Goal: Communication & Community: Answer question/provide support

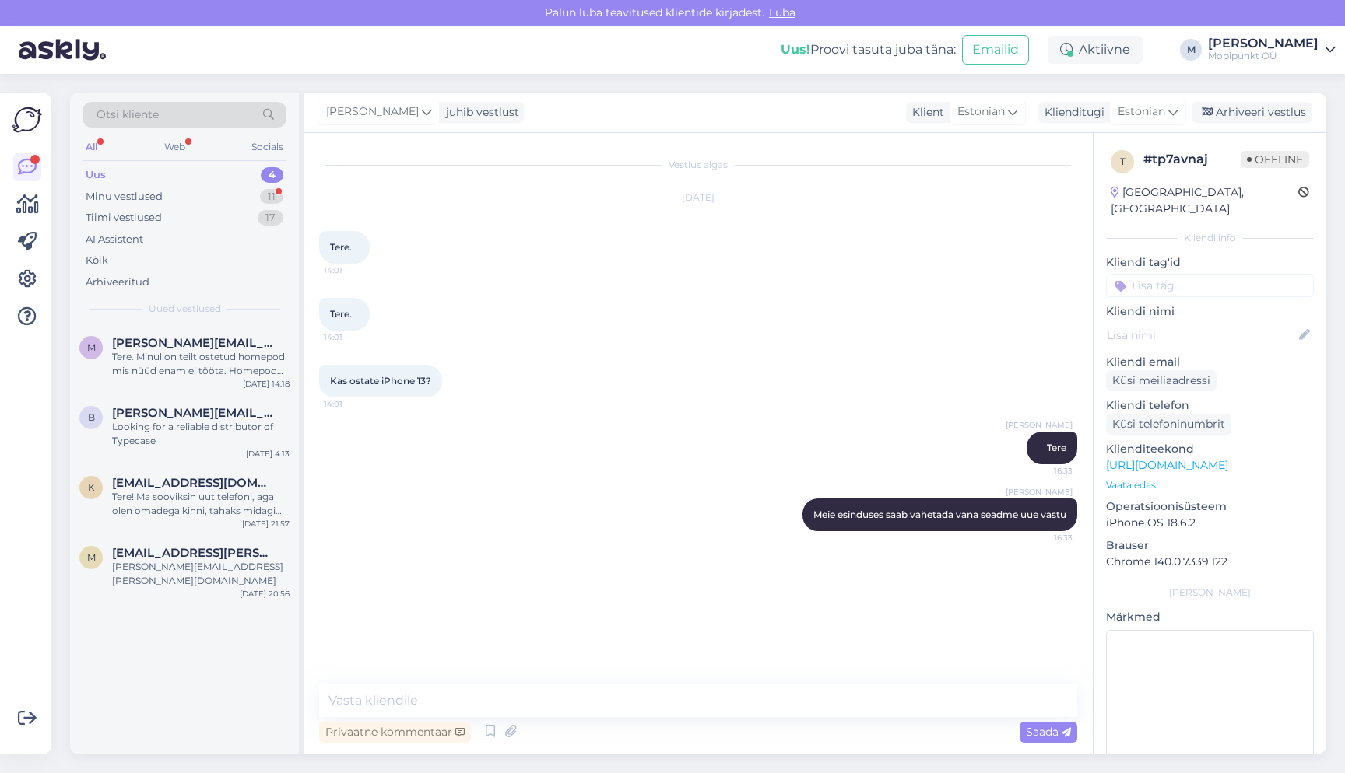
click at [202, 196] on div "Minu vestlused 11" at bounding box center [184, 197] width 204 height 22
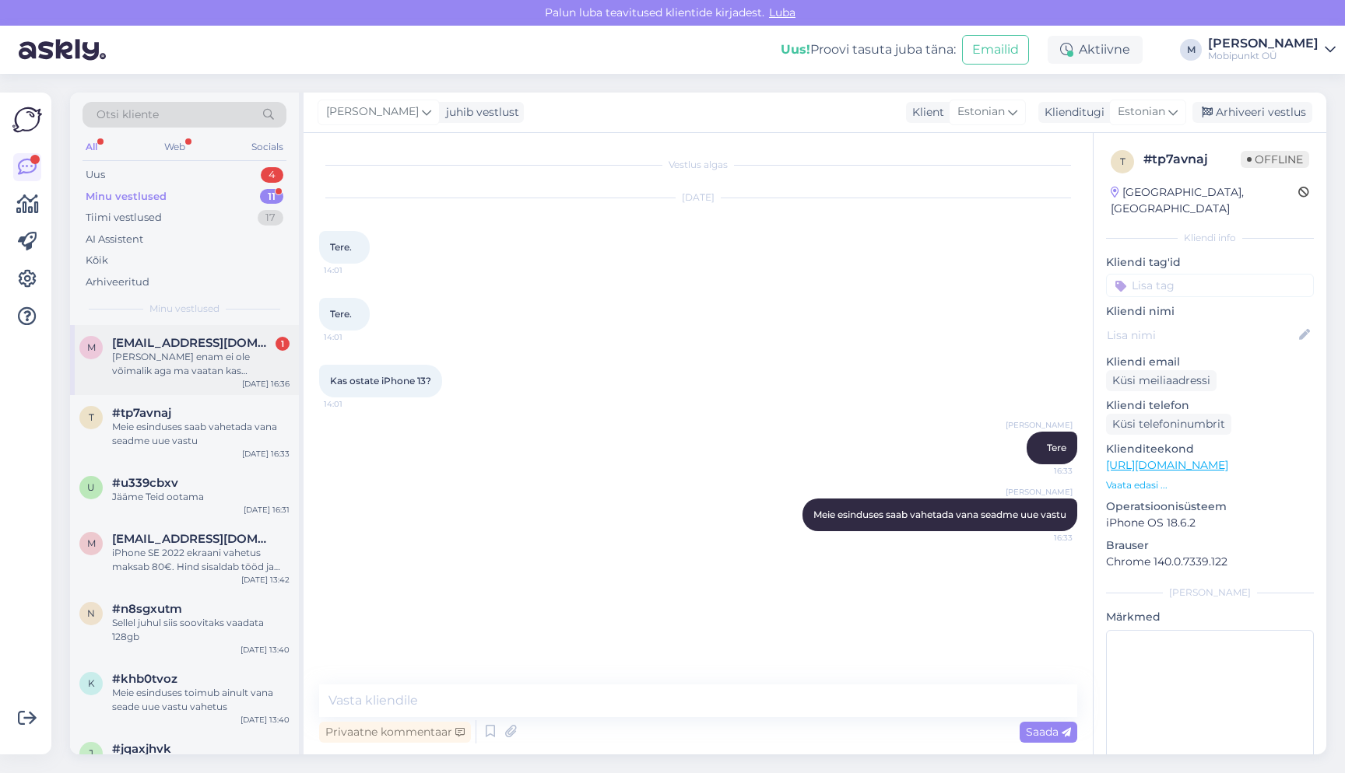
click at [192, 353] on div "[PERSON_NAME] enam ei ole võimalik aga ma vaatan kas [PERSON_NAME] öösel laeb t…" at bounding box center [200, 364] width 177 height 28
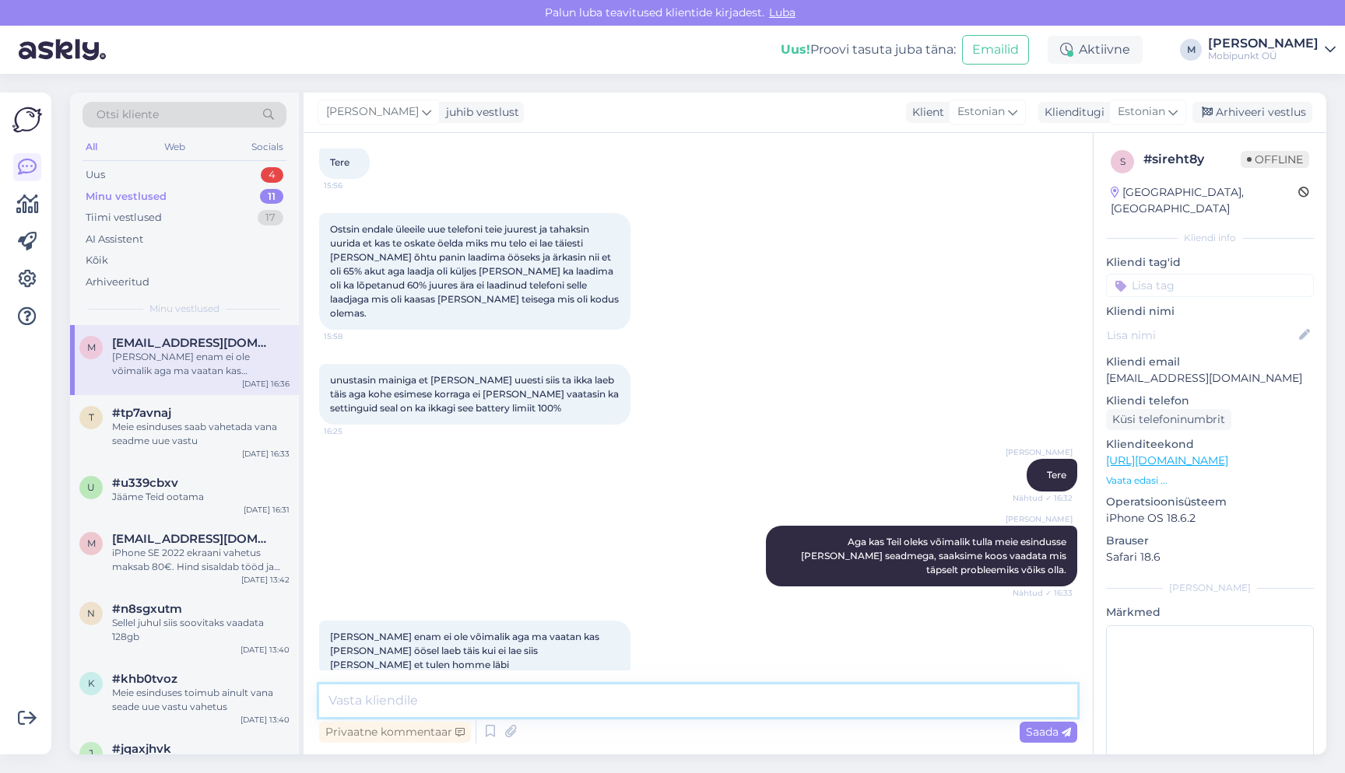
click at [434, 700] on textarea at bounding box center [698, 701] width 758 height 33
type textarea "Teeme nii, selle pärast et meie pole selle probleemiga varem kokkupuutunud"
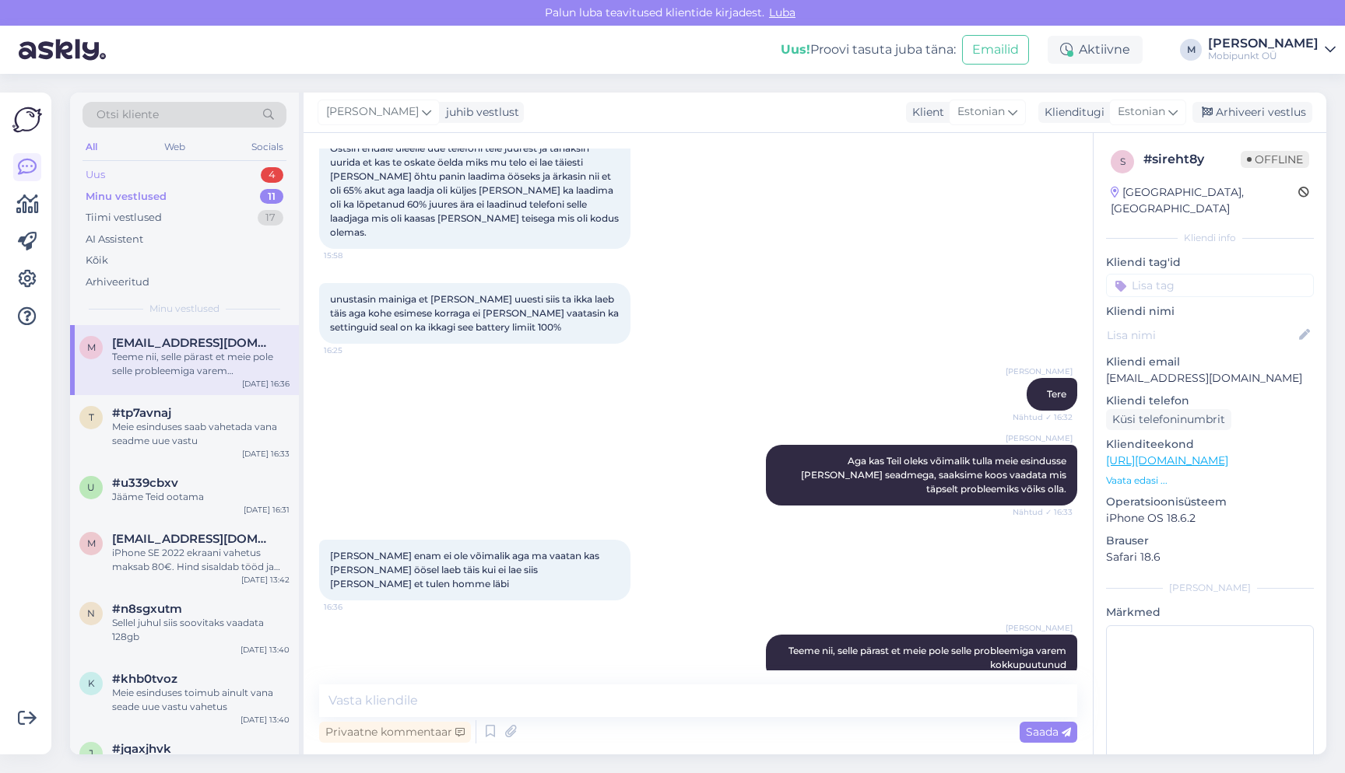
click at [191, 169] on div "Uus 4" at bounding box center [184, 175] width 204 height 22
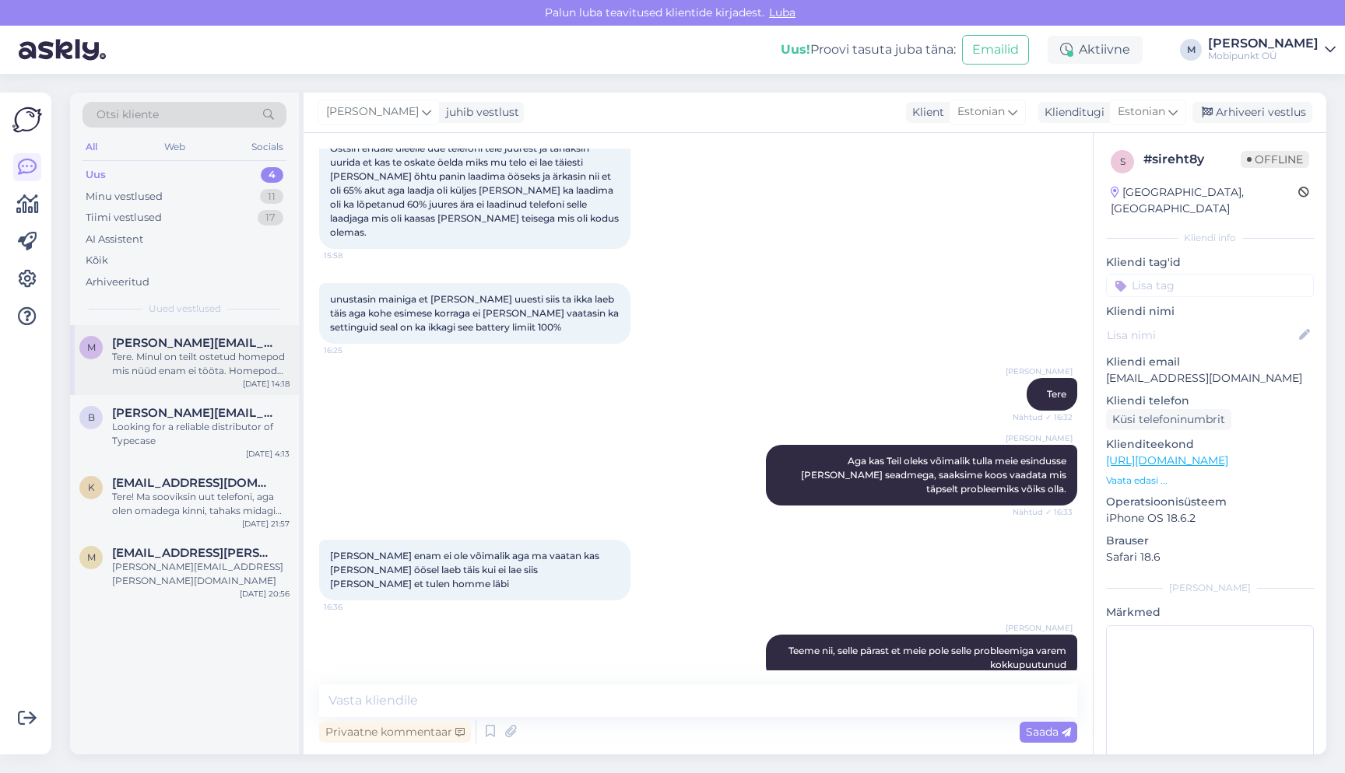
click at [170, 365] on div "Tere. Minul on teilt ostetud homepod mis nüüd enam ei tööta. Homepod [PERSON_NA…" at bounding box center [200, 364] width 177 height 28
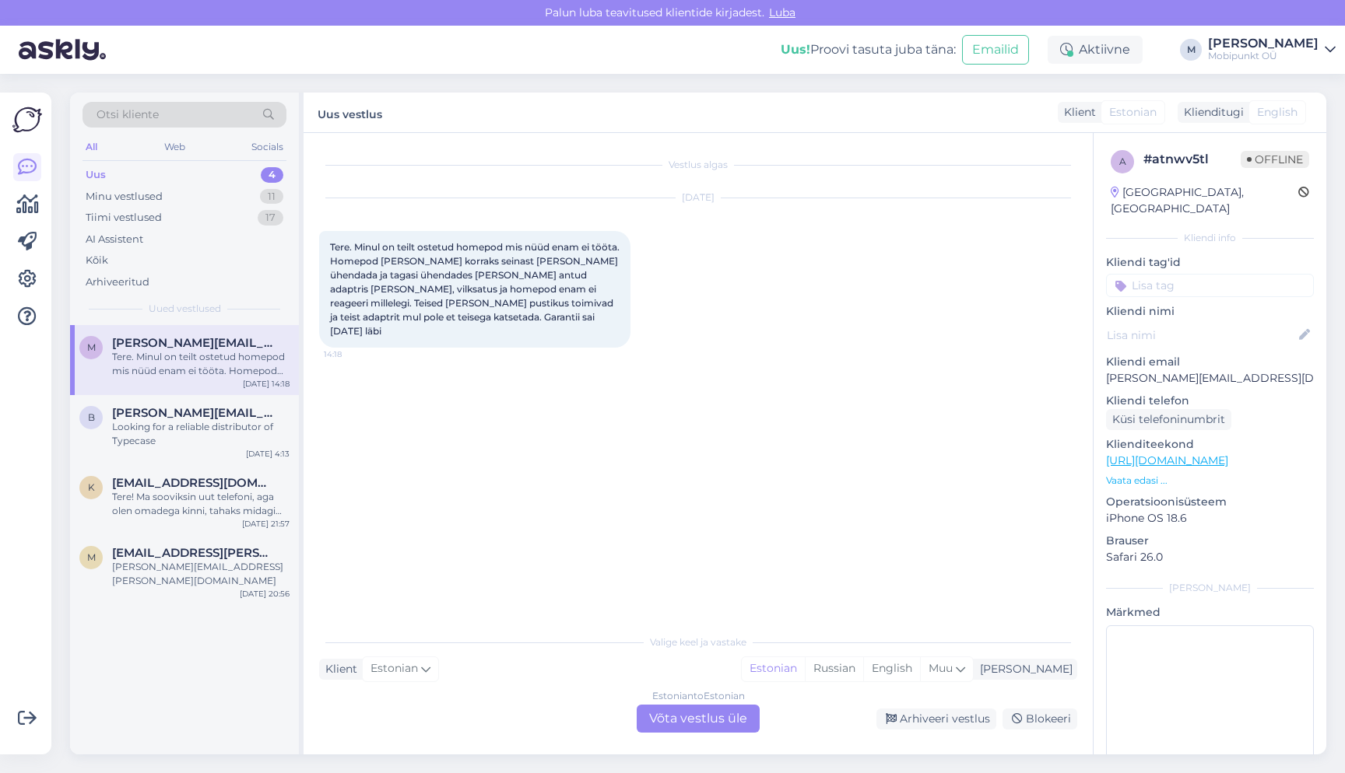
click at [696, 711] on div "Estonian to Estonian Võta vestlus üle" at bounding box center [698, 719] width 123 height 28
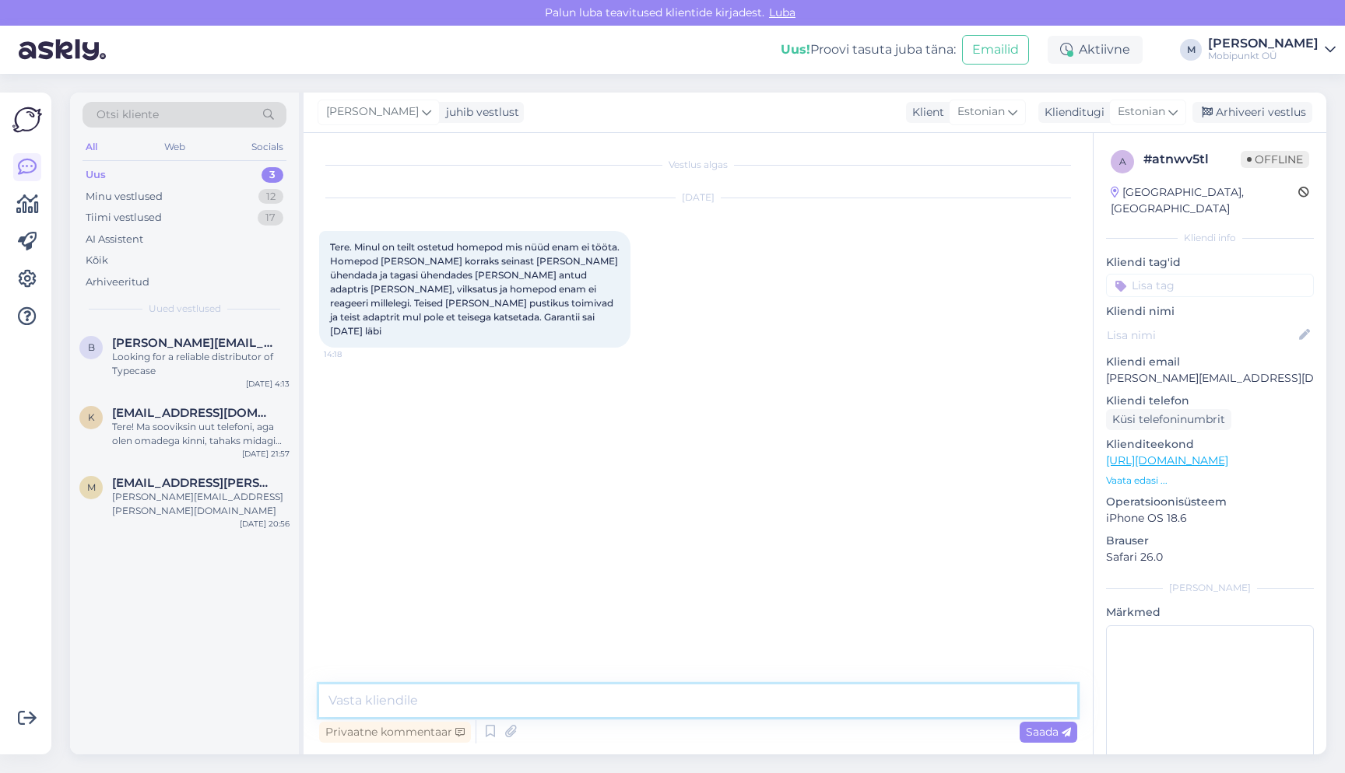
click at [650, 691] on textarea at bounding box center [698, 701] width 758 height 33
type textarea "Tere"
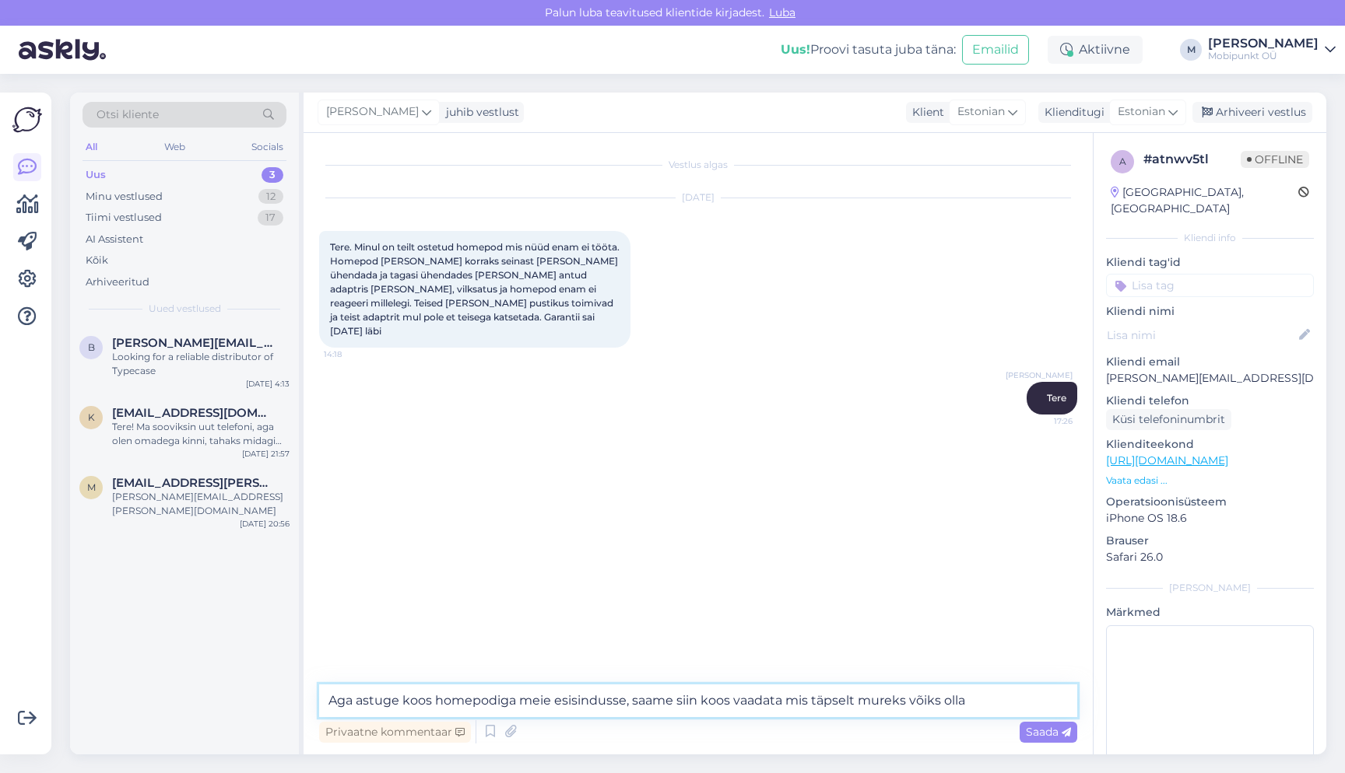
type textarea "Aga astuge koos homepodiga meie esisindusse, saame siin koos vaadata mis täpsel…"
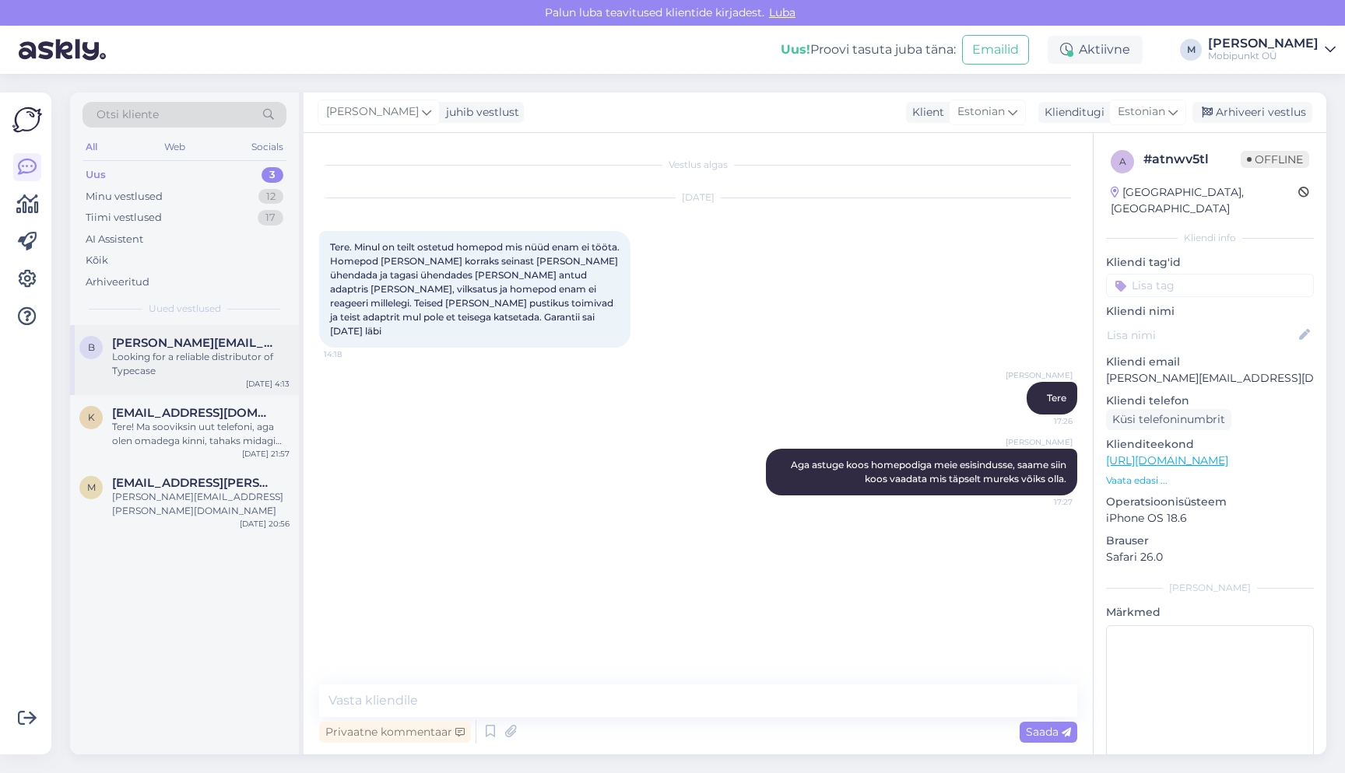
click at [170, 350] on div "Looking for a reliable distributor of Typecase" at bounding box center [200, 364] width 177 height 28
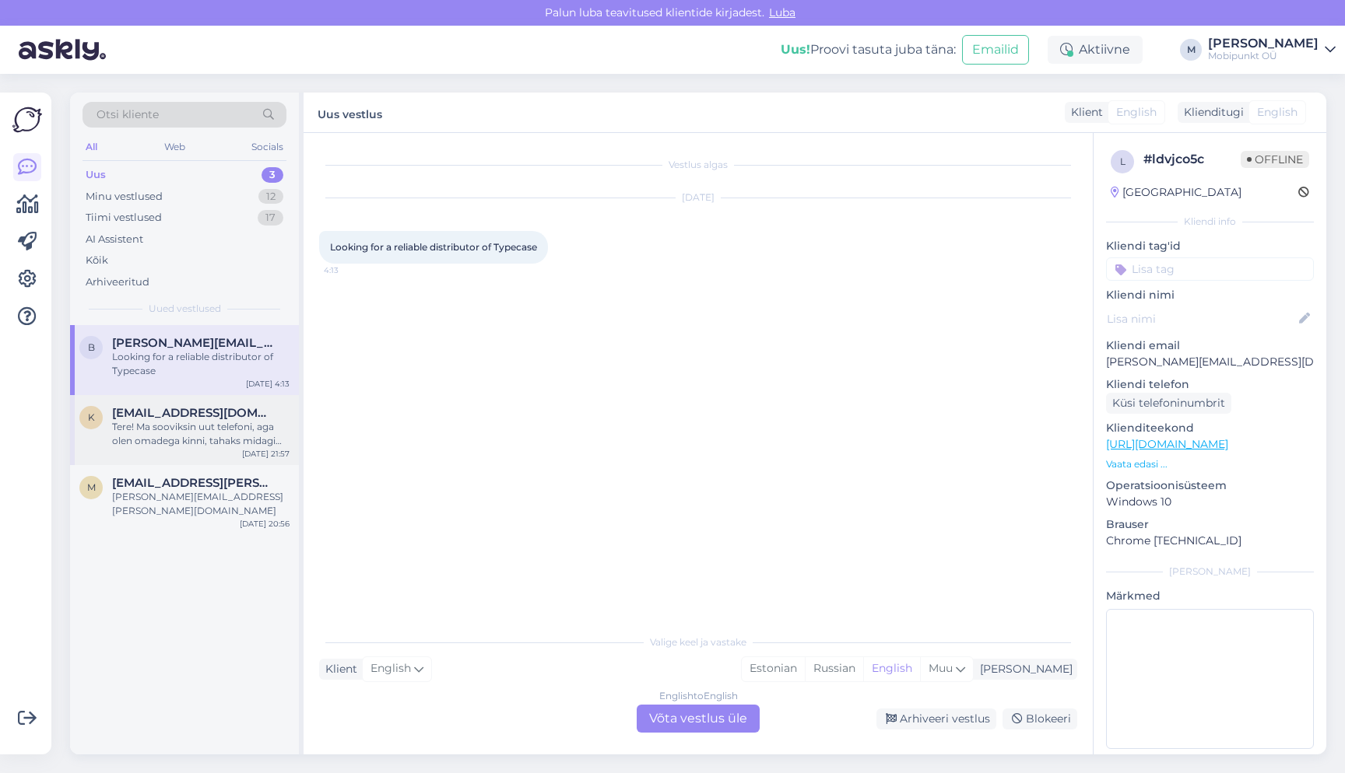
click at [181, 451] on div "k [EMAIL_ADDRESS][DOMAIN_NAME] Tere! Ma sooviksin uut telefoni, aga [PERSON_NAM…" at bounding box center [184, 430] width 229 height 70
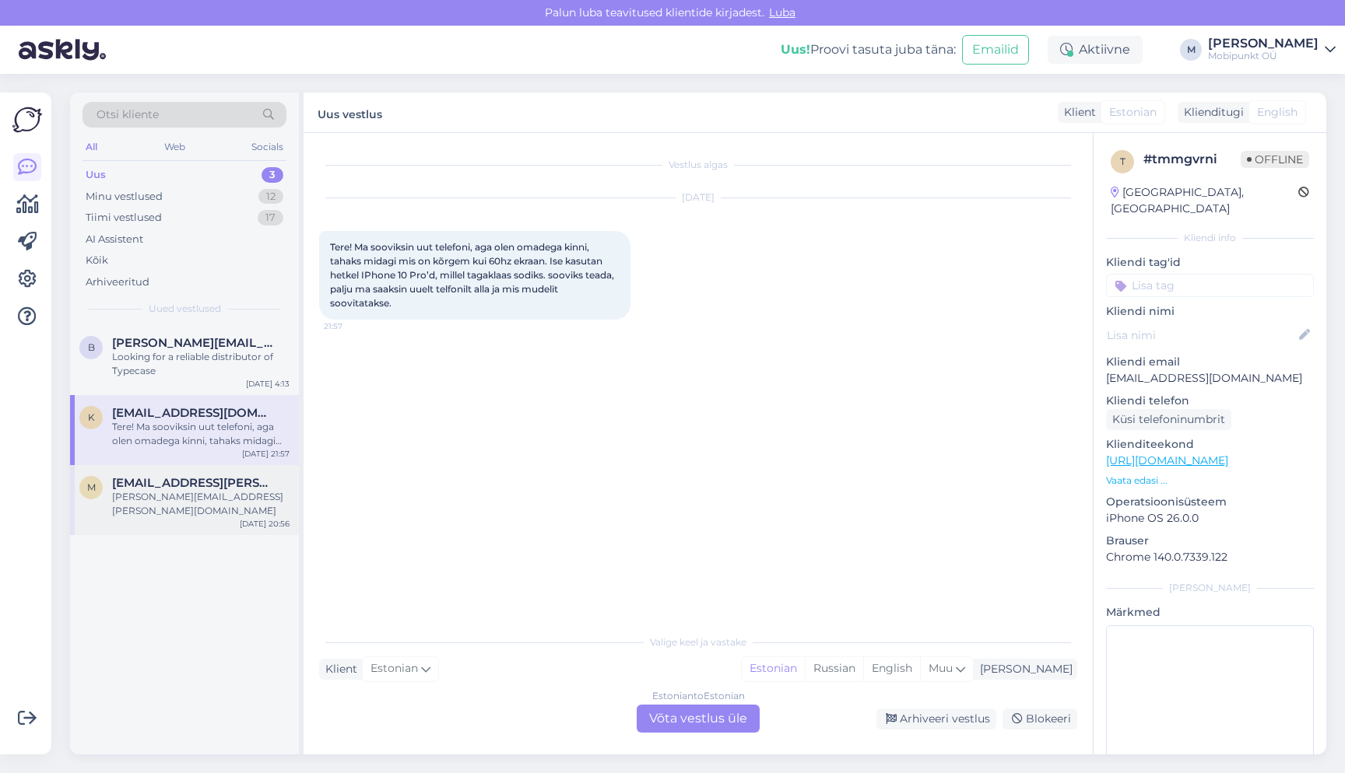
click at [184, 495] on div "[PERSON_NAME][EMAIL_ADDRESS][PERSON_NAME][DOMAIN_NAME]" at bounding box center [200, 504] width 177 height 28
